Goal: Find specific page/section: Find specific page/section

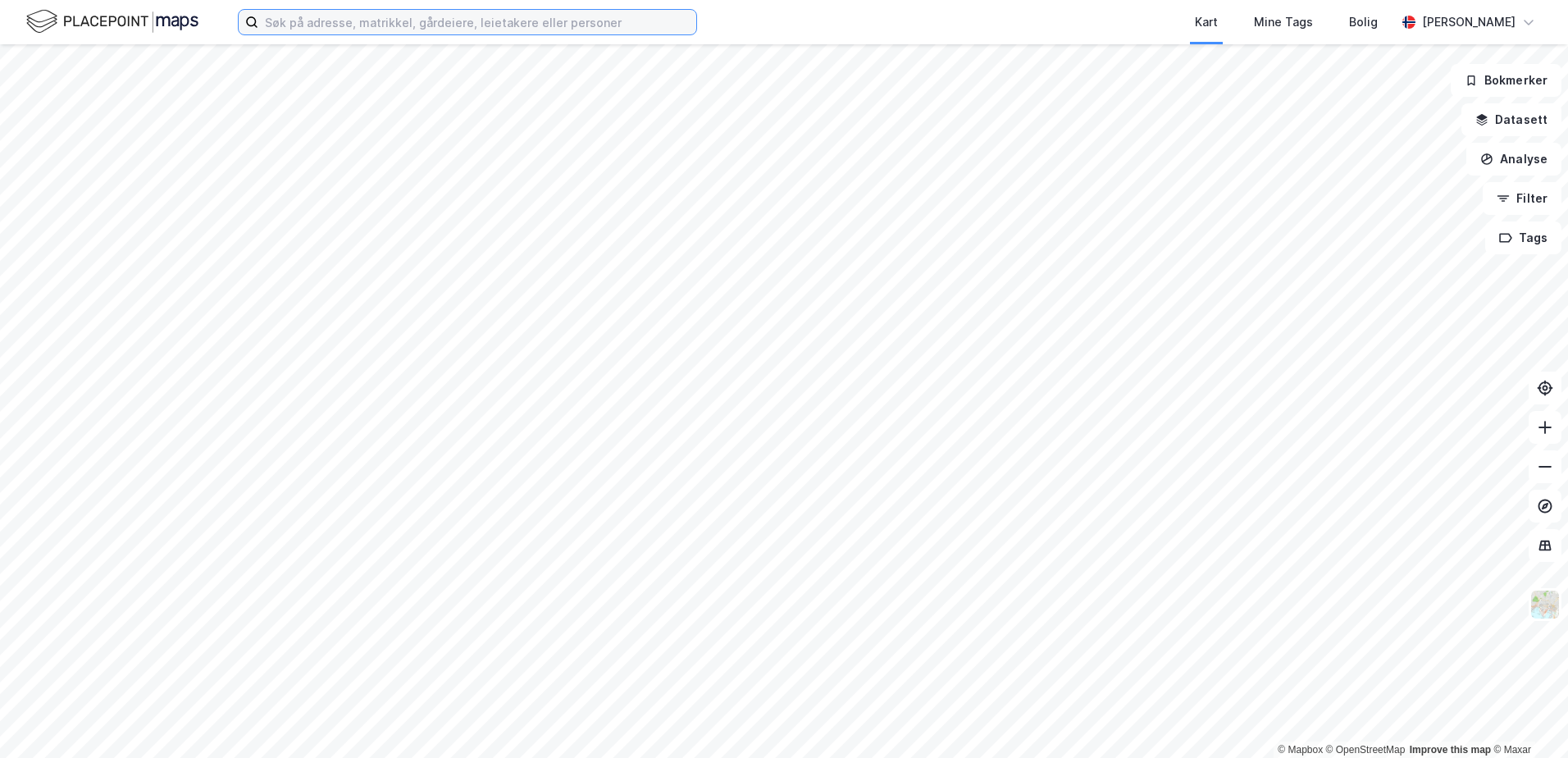
click at [424, 24] on input at bounding box center [477, 22] width 438 height 24
